Goal: Check status: Check status

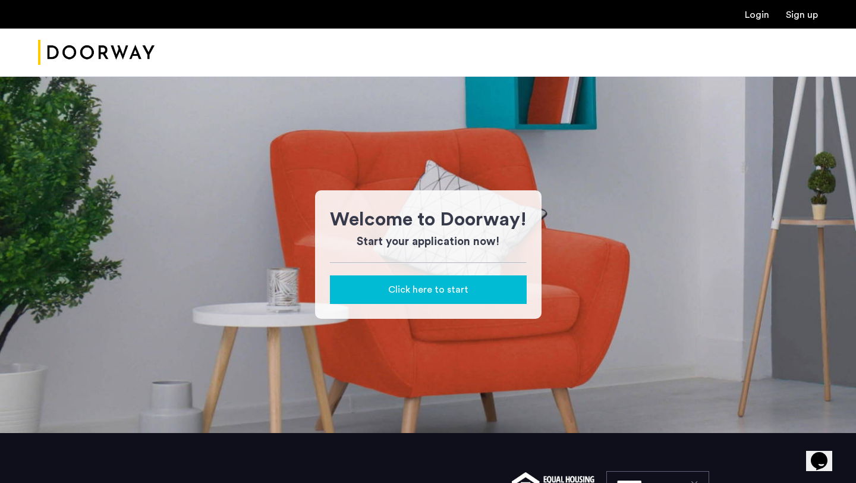
click at [756, 15] on link "Login" at bounding box center [757, 15] width 24 height 10
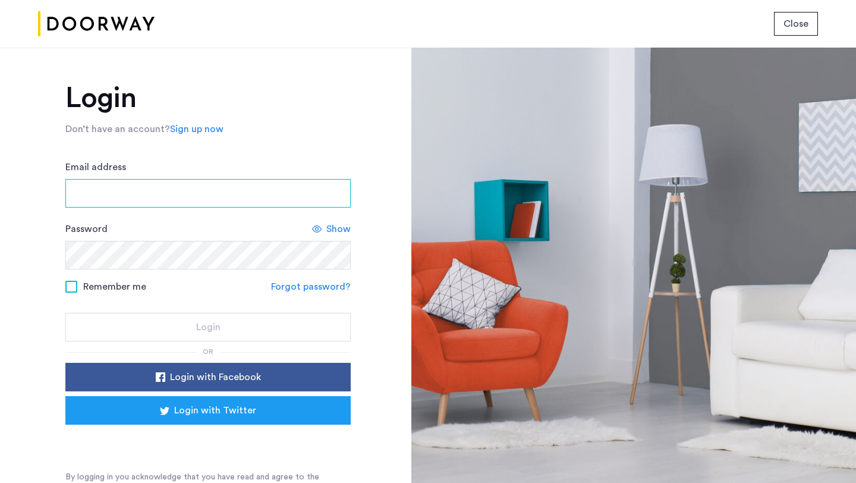
click at [265, 184] on input "Email address" at bounding box center [207, 193] width 285 height 29
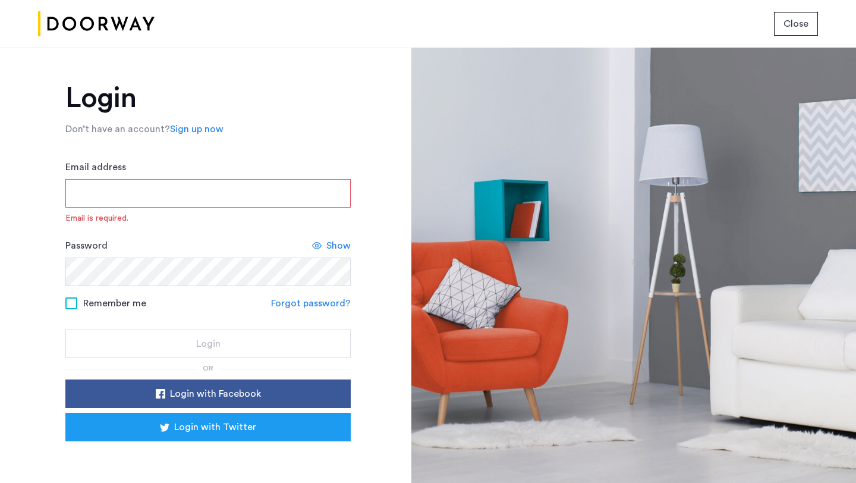
type input "**********"
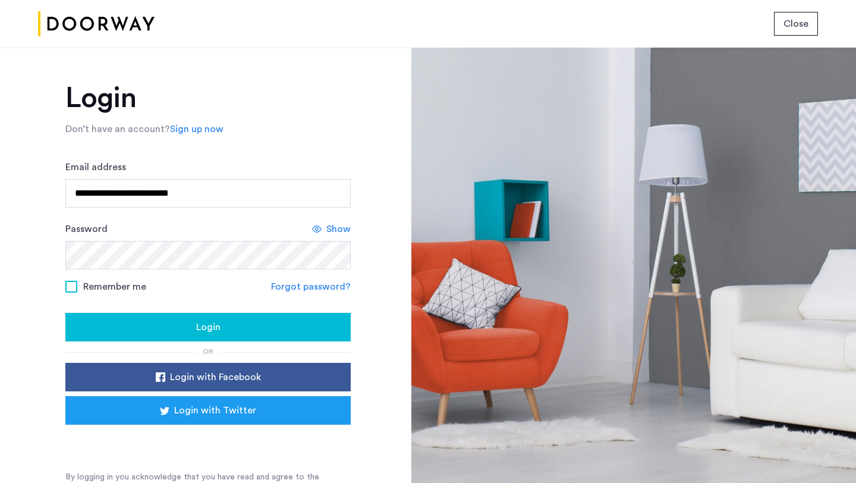
click at [214, 325] on span "Login" at bounding box center [208, 327] width 24 height 14
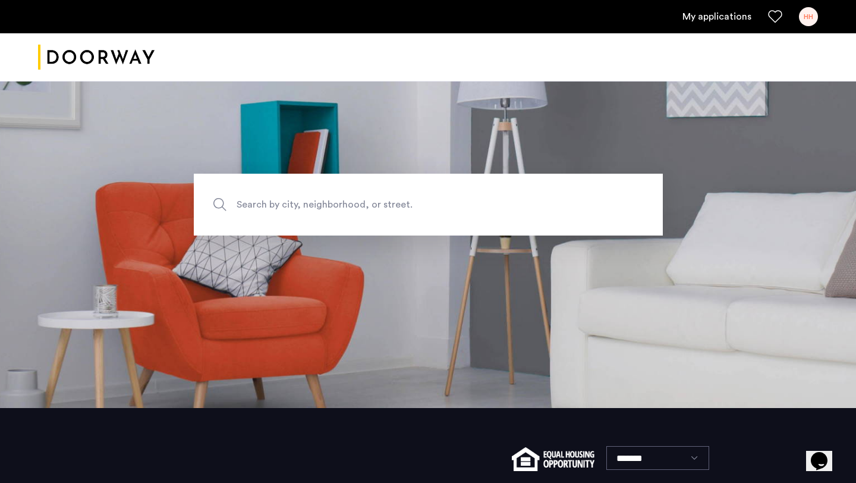
scroll to position [89, 0]
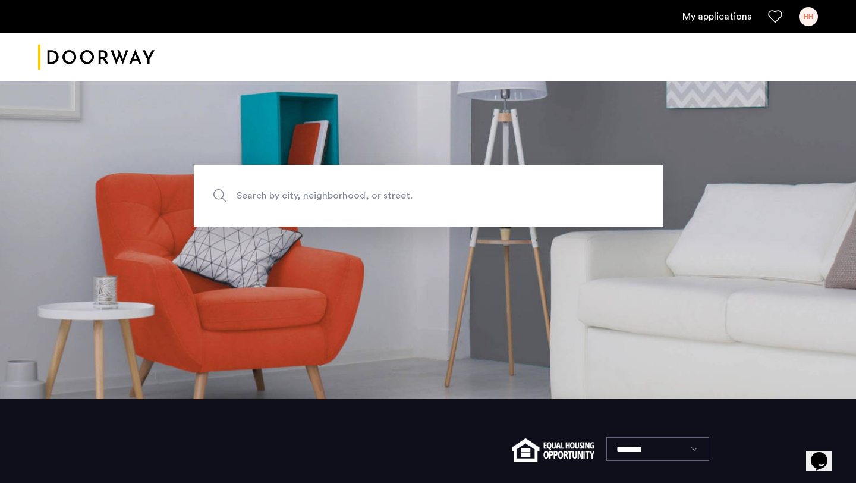
click at [706, 6] on div "My applications HH" at bounding box center [428, 16] width 856 height 33
click at [700, 20] on link "My applications" at bounding box center [717, 17] width 69 height 14
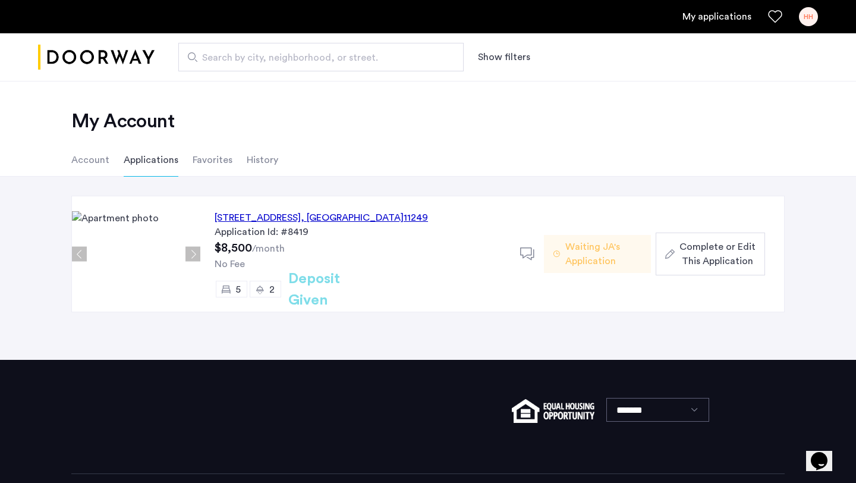
click at [586, 252] on span "Waiting JA's Application" at bounding box center [604, 254] width 76 height 29
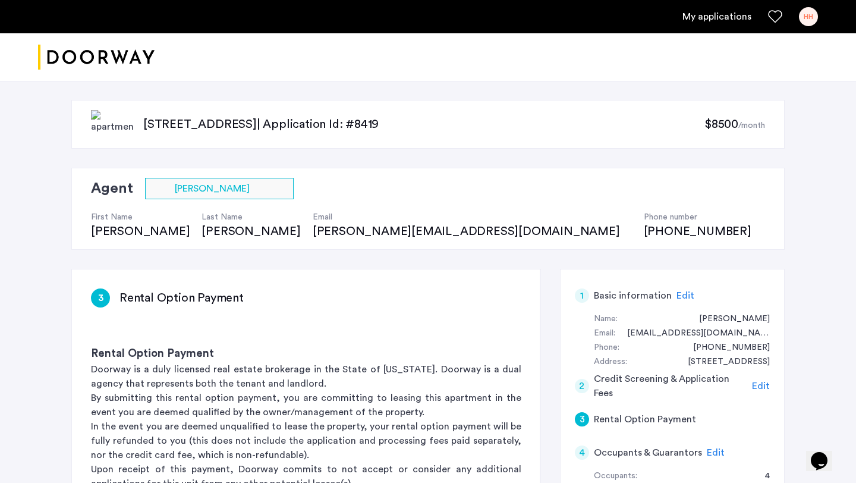
click at [720, 13] on link "My applications" at bounding box center [717, 17] width 69 height 14
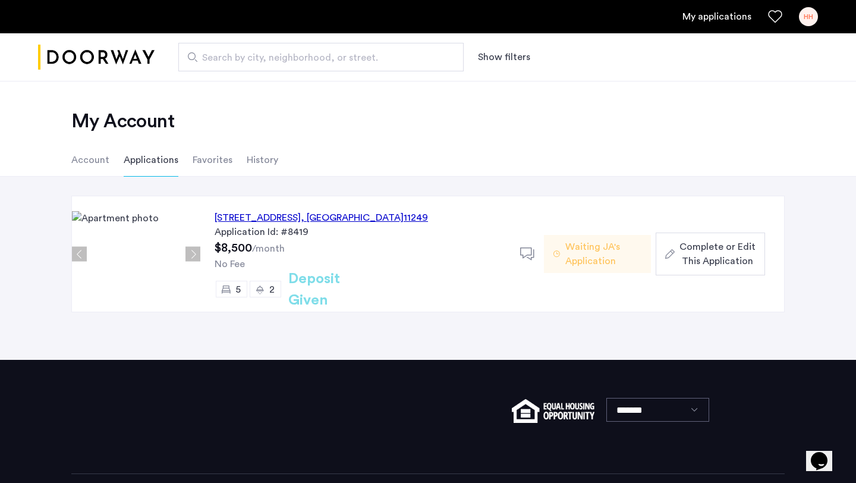
click at [303, 289] on h2 "Deposit Given" at bounding box center [335, 289] width 95 height 43
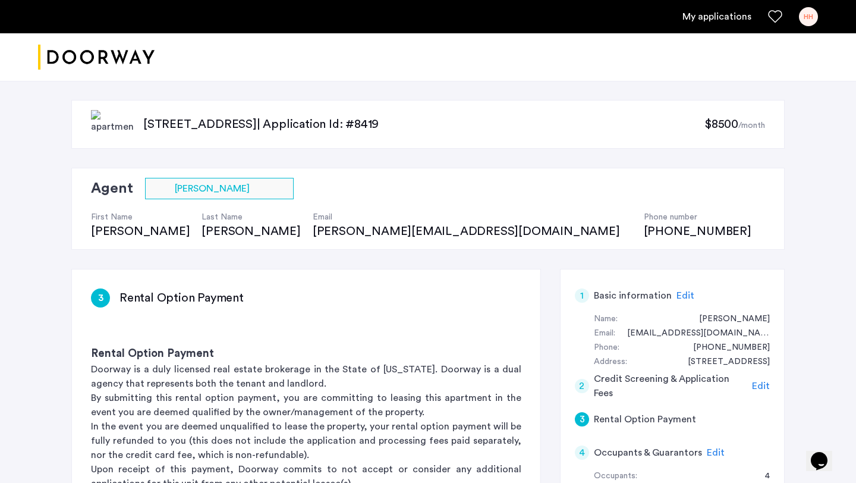
scroll to position [121, 0]
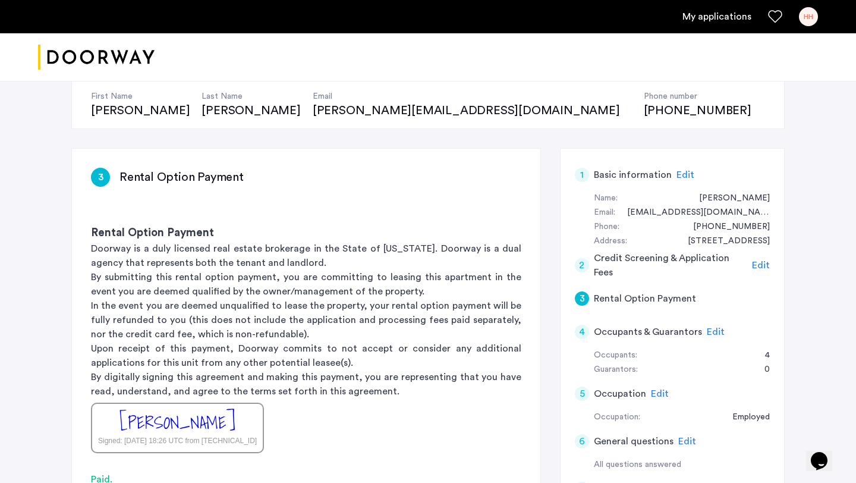
click at [707, 330] on span "Edit" at bounding box center [716, 332] width 18 height 10
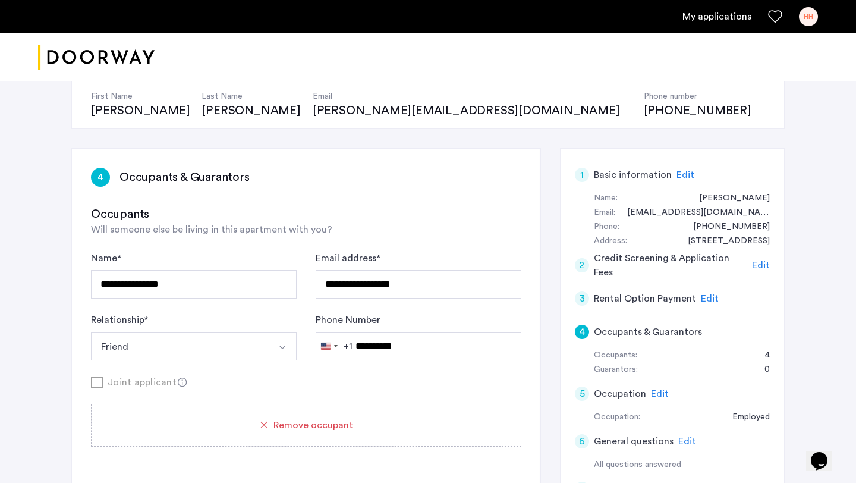
scroll to position [0, 0]
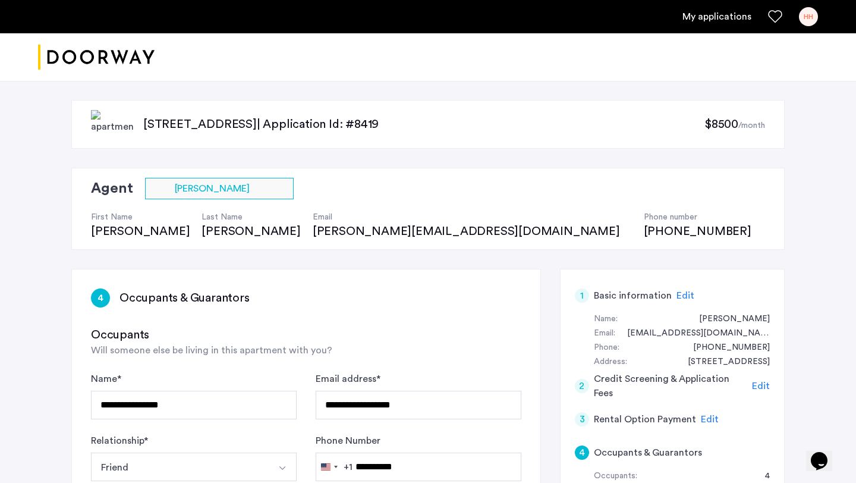
click at [696, 14] on link "My applications" at bounding box center [717, 17] width 69 height 14
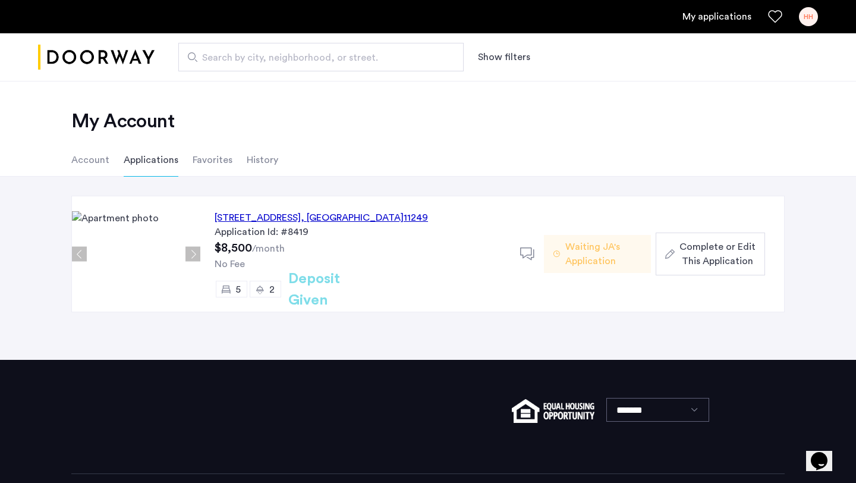
click at [579, 266] on span "Waiting JA's Application" at bounding box center [604, 254] width 76 height 29
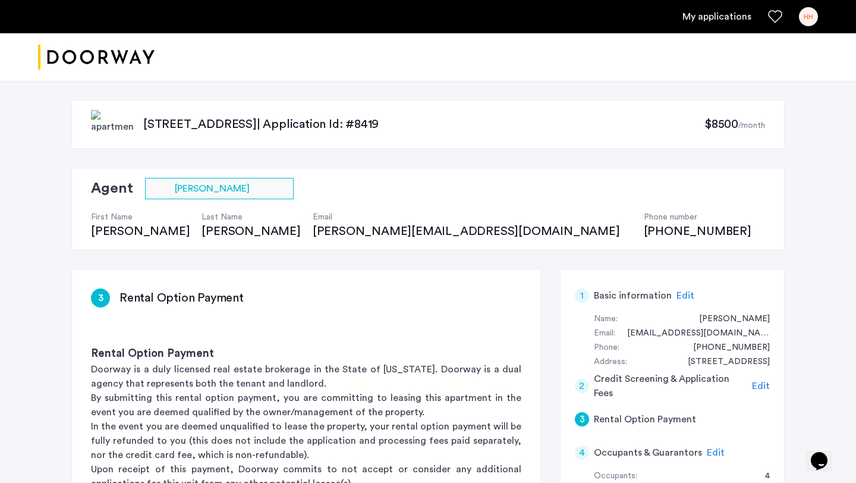
click at [718, 18] on link "My applications" at bounding box center [717, 17] width 69 height 14
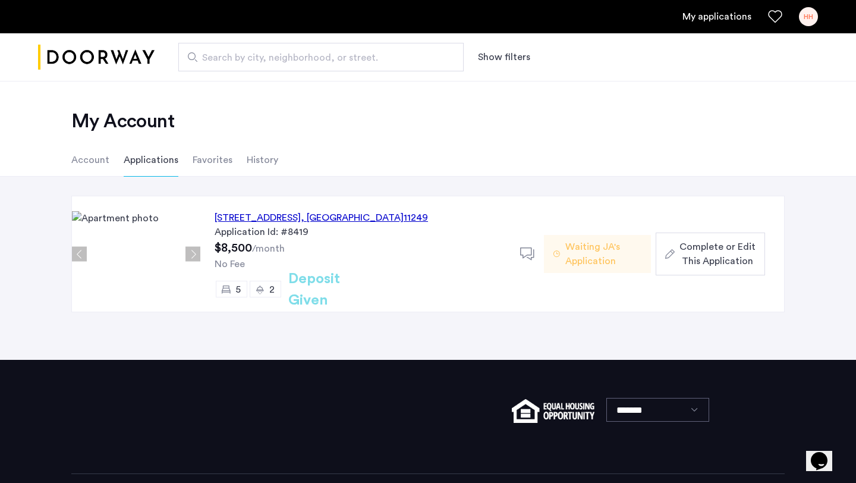
click at [275, 219] on div "95 South 2nd Street, Unit 1L, Brooklyn , NY 11249" at bounding box center [322, 218] width 214 height 14
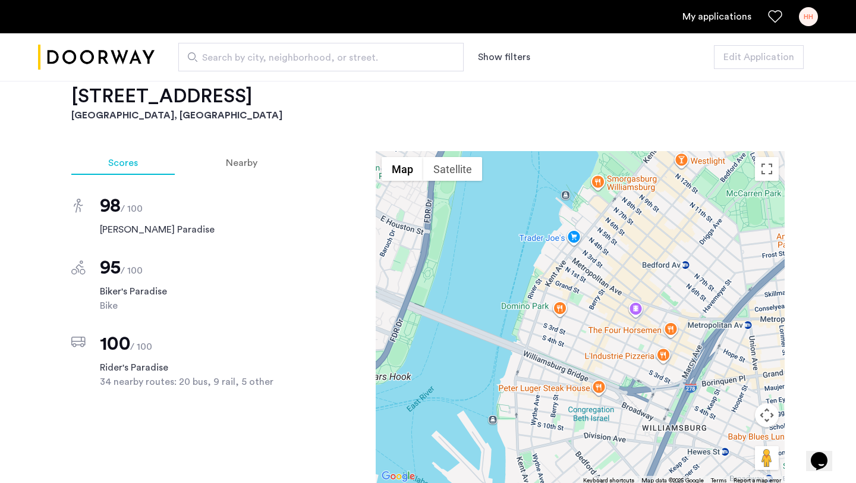
scroll to position [1028, 0]
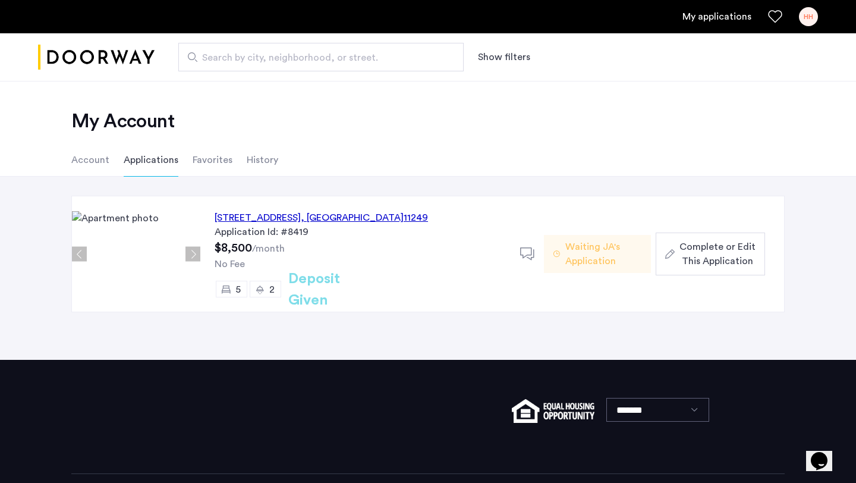
click at [526, 254] on icon at bounding box center [527, 254] width 15 height 15
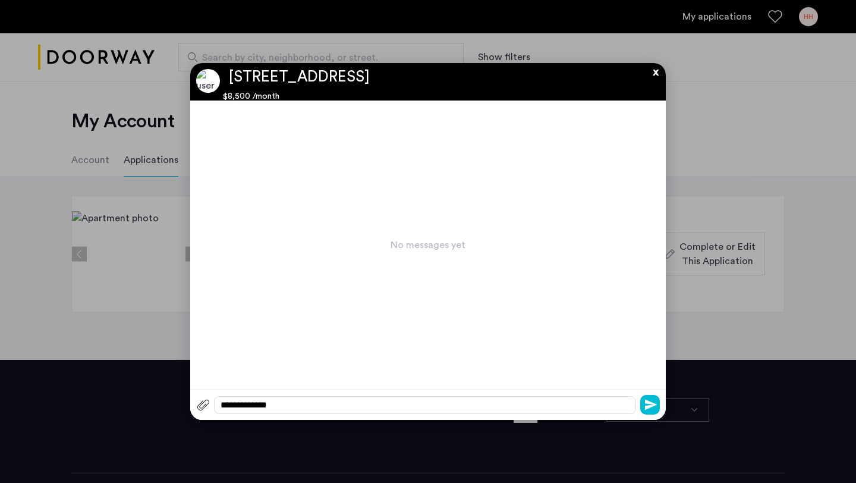
click at [654, 73] on button "x" at bounding box center [653, 69] width 18 height 13
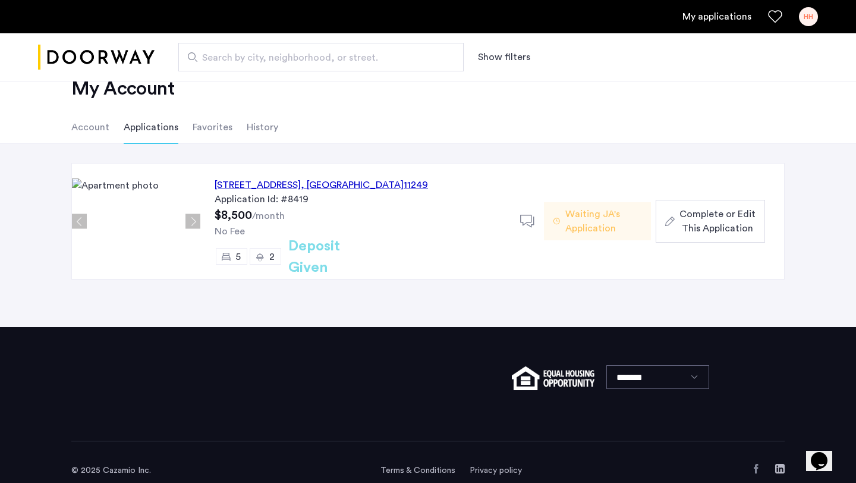
scroll to position [50, 0]
